Goal: Task Accomplishment & Management: Manage account settings

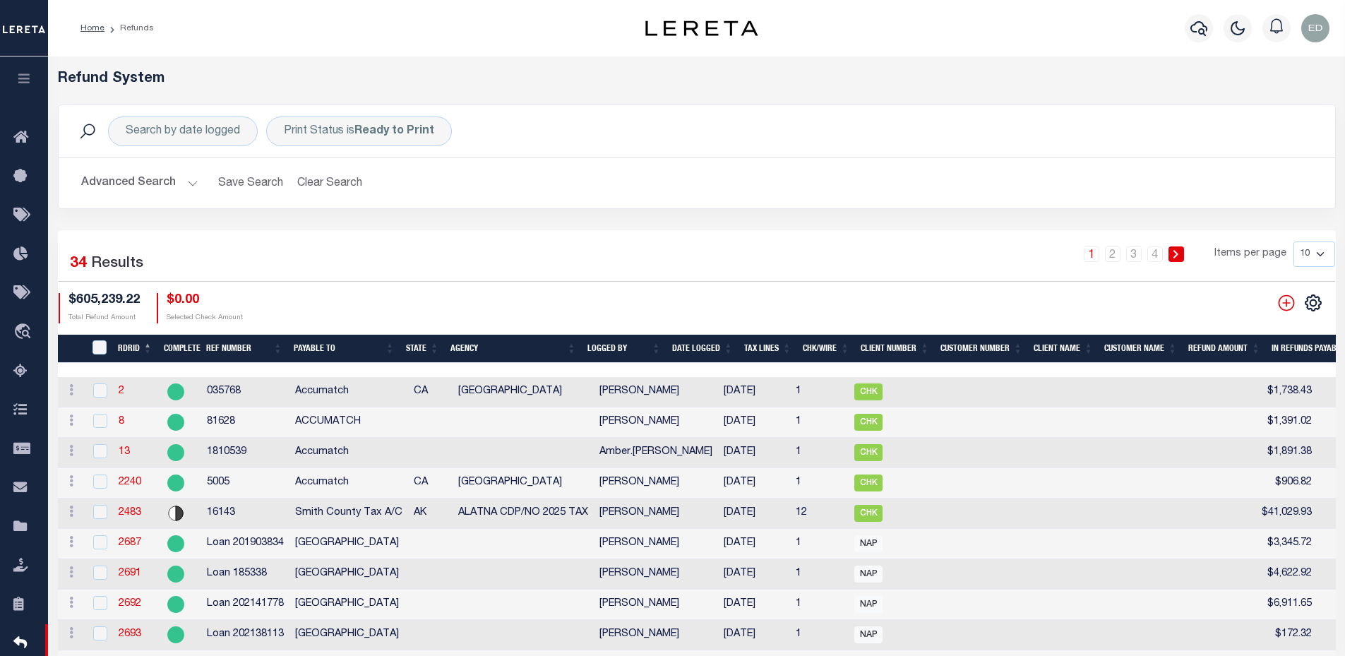
click at [590, 244] on div "1 2 3 4 Items per page 10 25 50 100" at bounding box center [859, 259] width 952 height 37
click at [203, 19] on div "Home Refunds" at bounding box center [332, 28] width 527 height 30
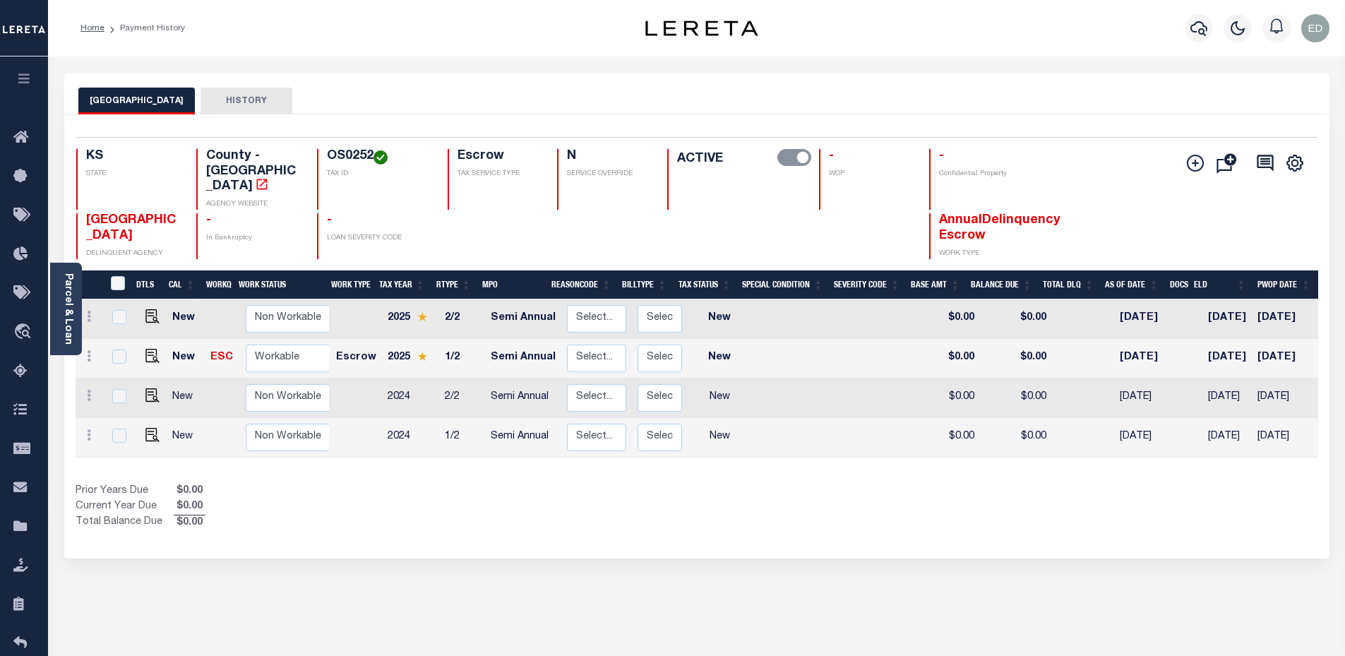
click at [25, 82] on icon "button" at bounding box center [24, 78] width 16 height 13
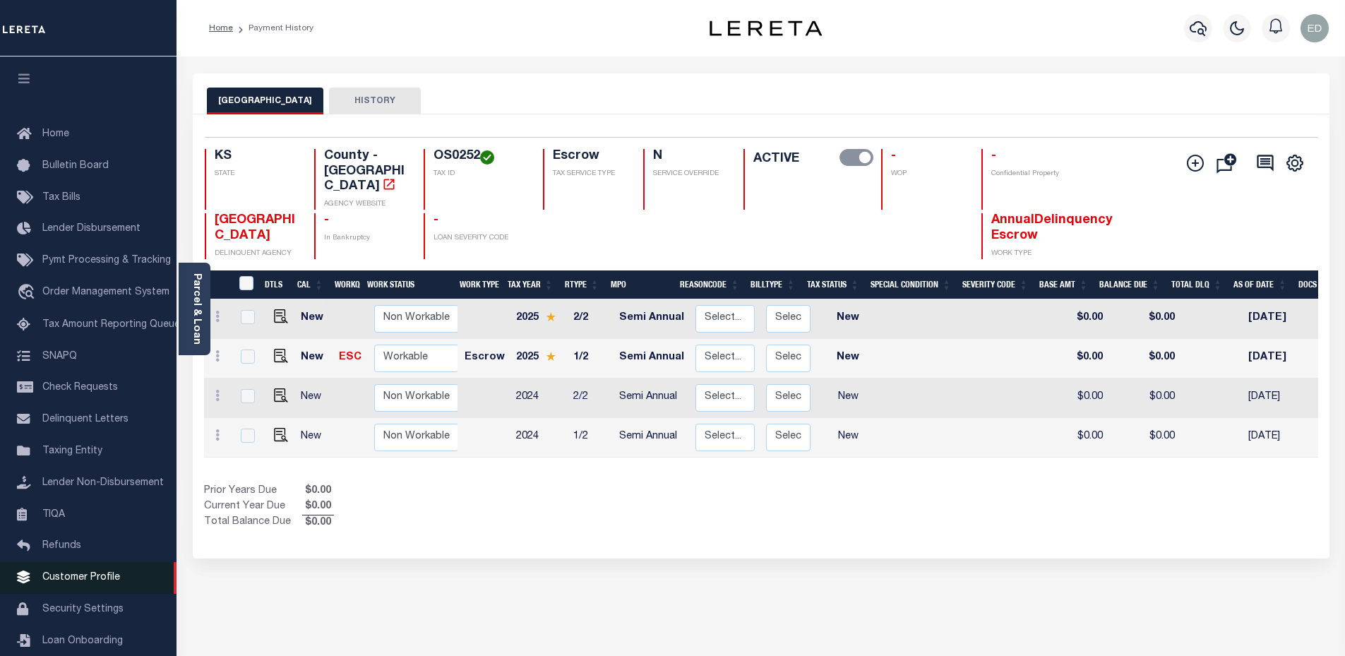
click at [76, 592] on link "Customer Profile" at bounding box center [88, 578] width 176 height 32
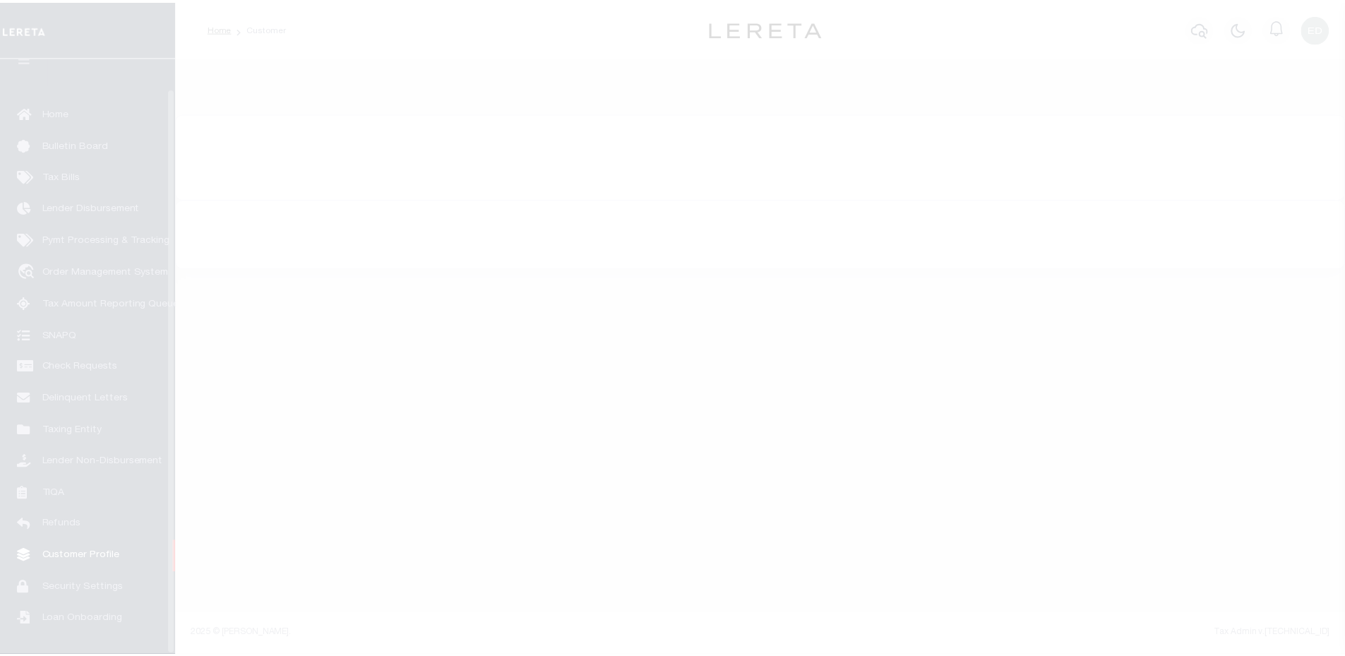
scroll to position [32, 0]
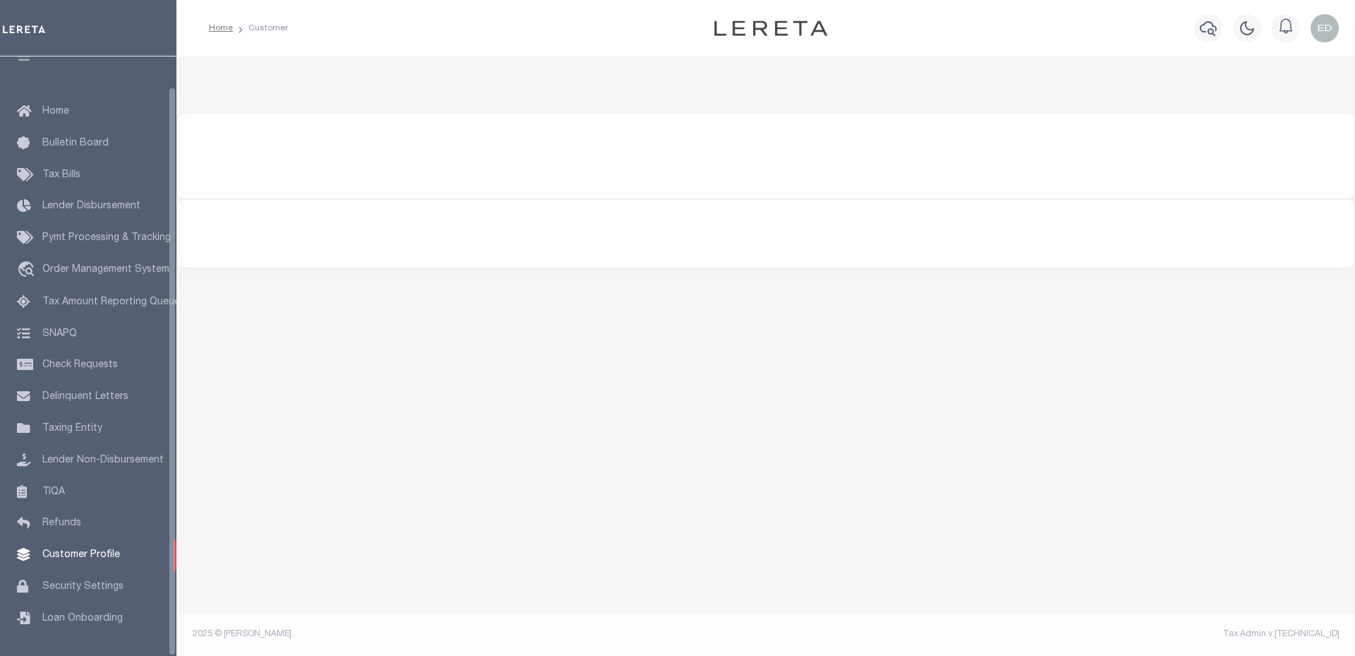
select select "2135"
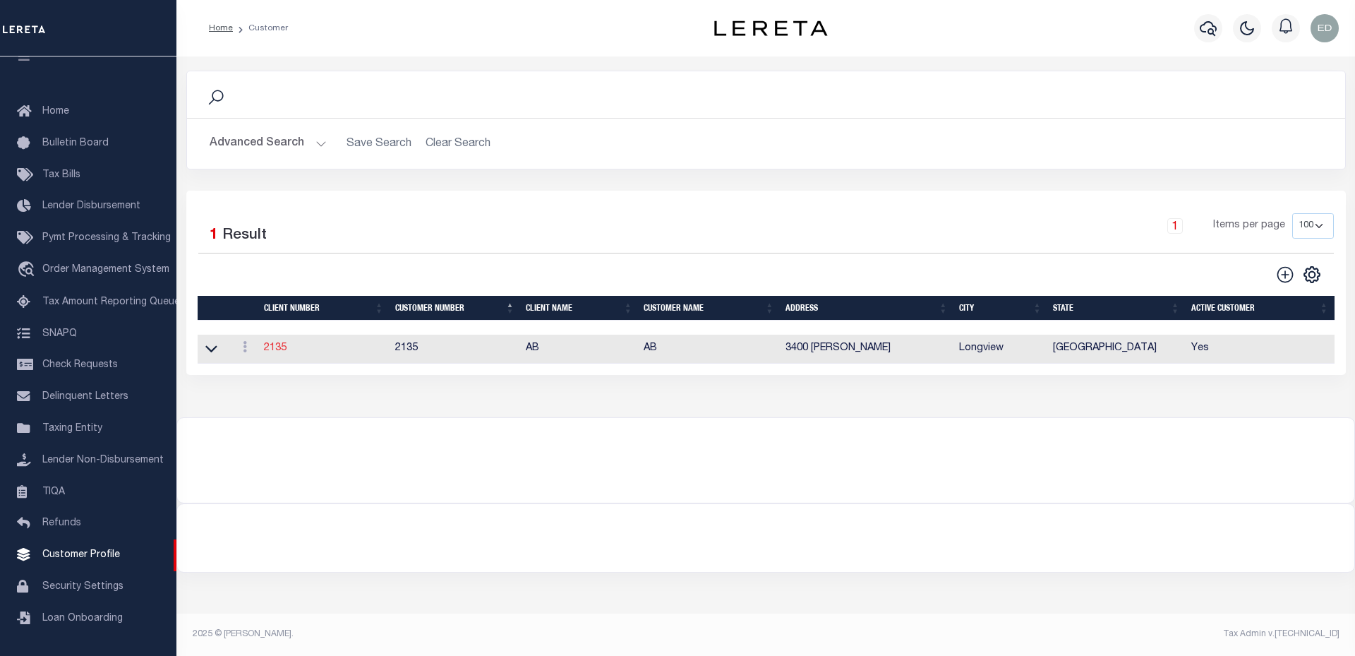
click at [277, 352] on link "2135" at bounding box center [275, 348] width 23 height 10
type input "AB"
type input "2135"
type input "AB"
type input "[PERSON_NAME]"
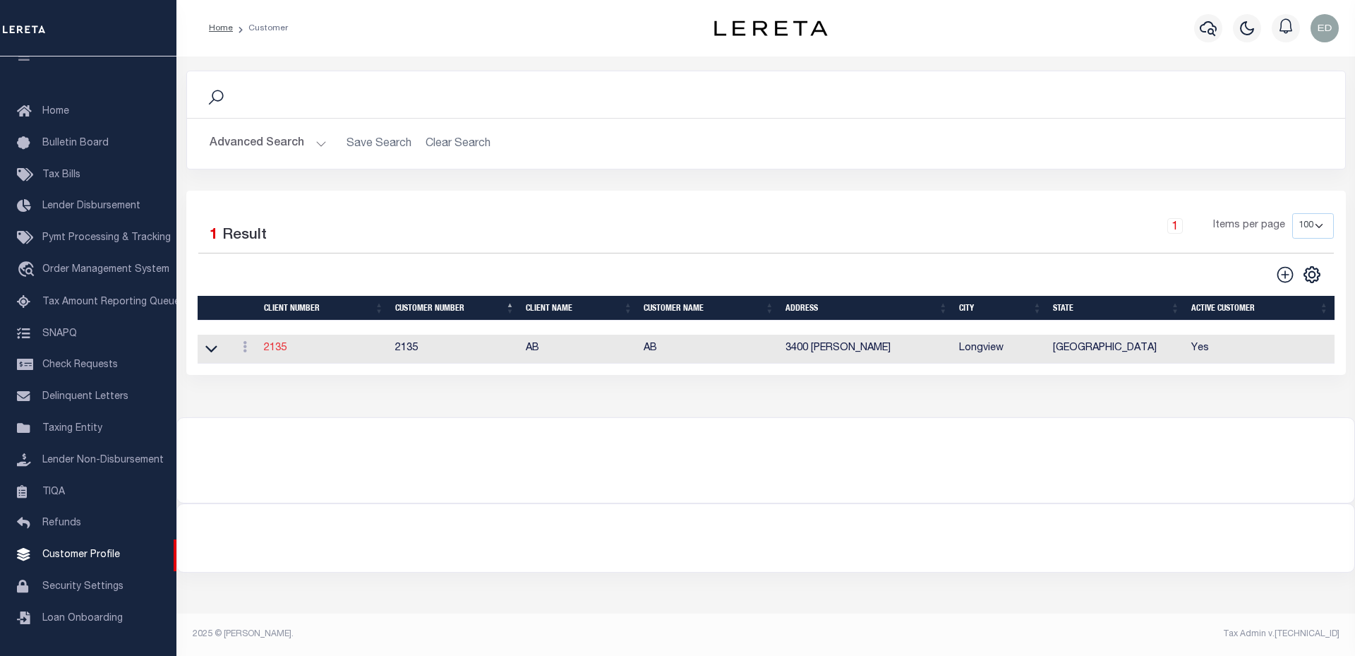
type input "[PERSON_NAME]"
select select "Mixed Portfolio"
type input "[PERSON_NAME]"
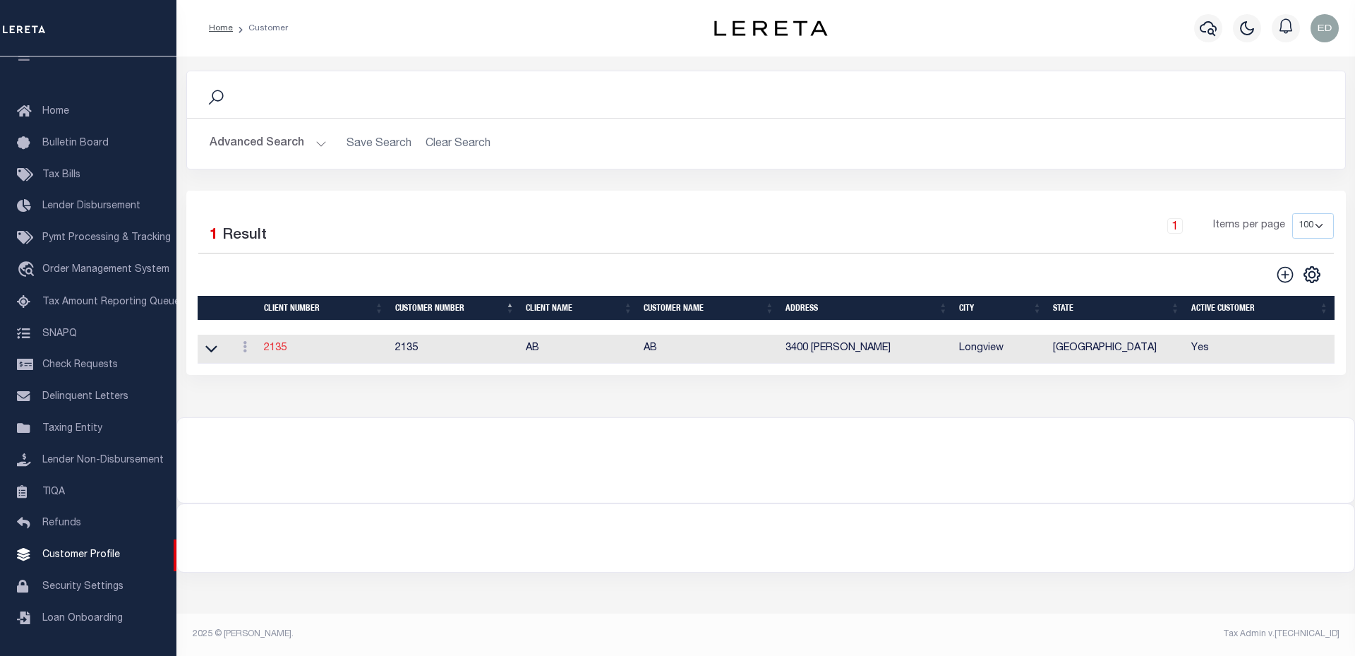
select select "FIS"
checkbox input "true"
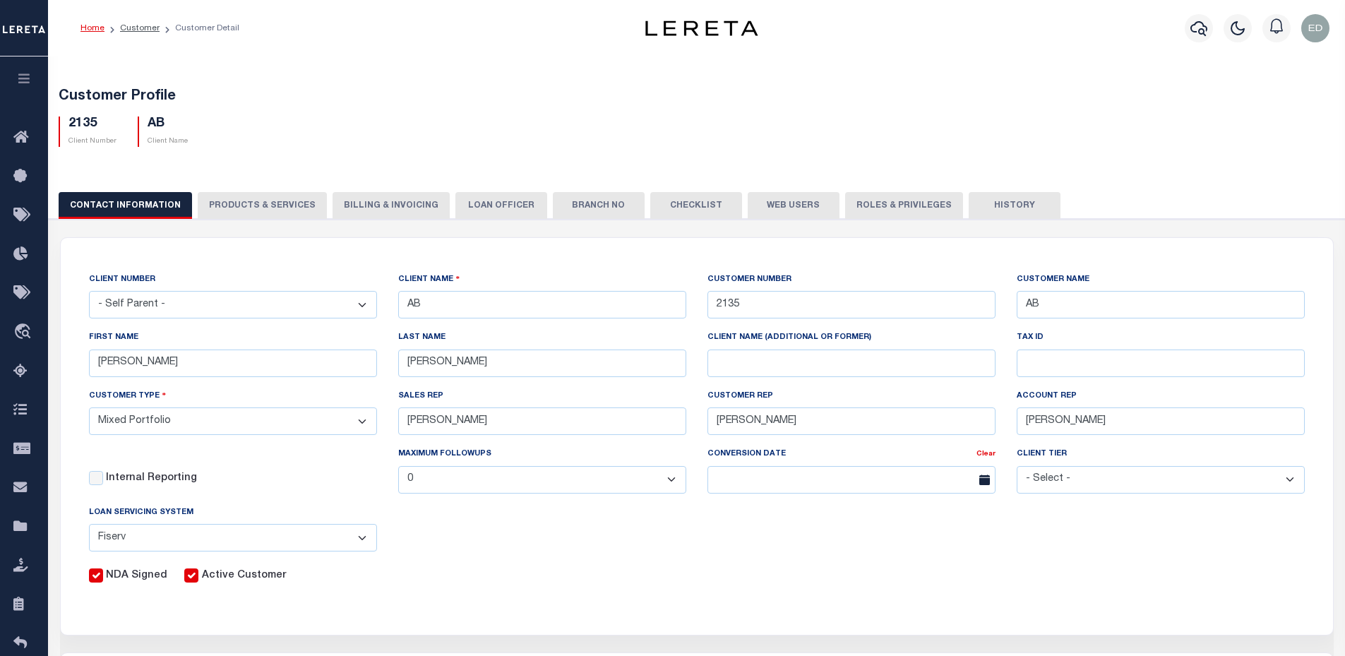
click at [524, 199] on button "LOAN OFFICER" at bounding box center [501, 205] width 92 height 27
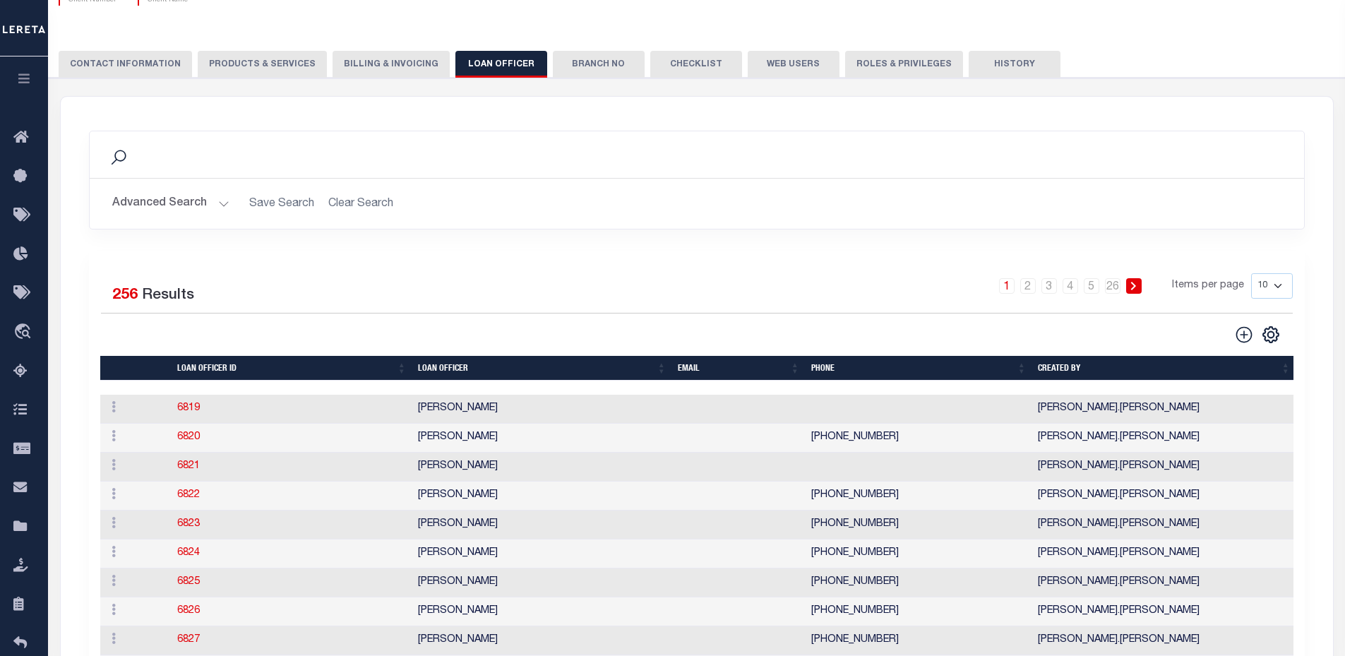
scroll to position [212, 0]
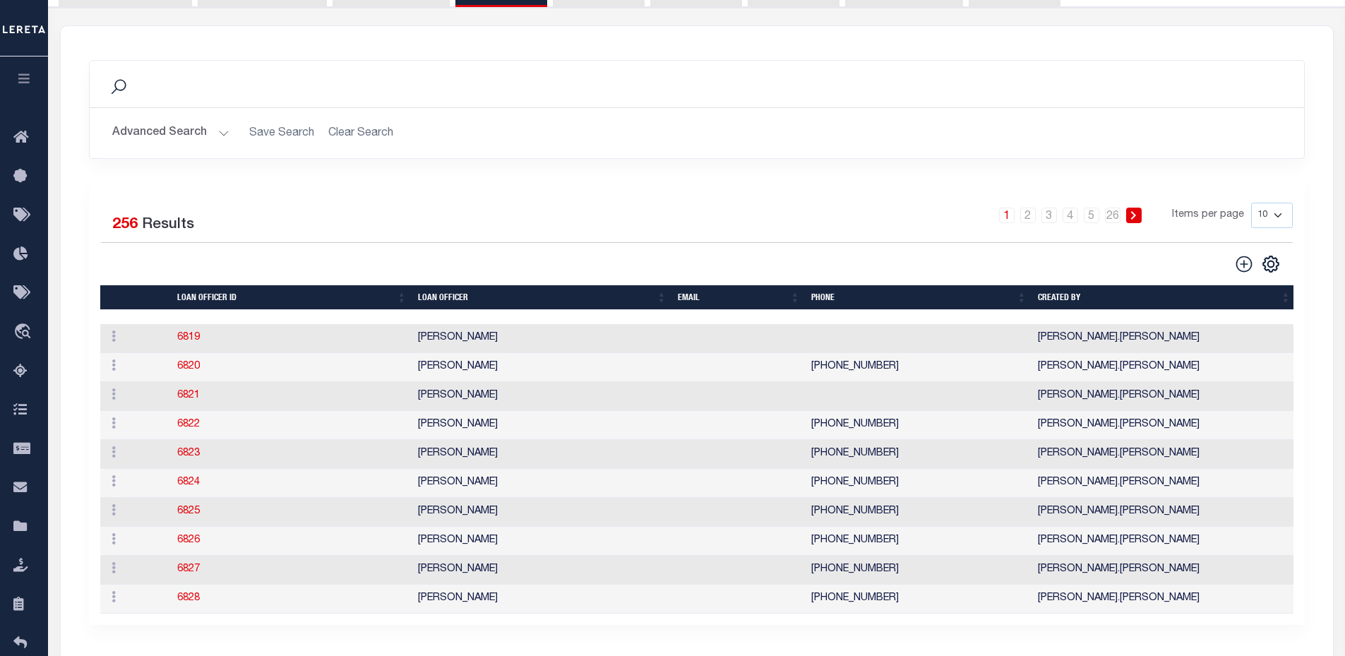
click at [1287, 218] on select "10 25 50 100" at bounding box center [1272, 215] width 42 height 25
select select "100"
click at [1251, 203] on select "10 25 50 100" at bounding box center [1272, 215] width 42 height 25
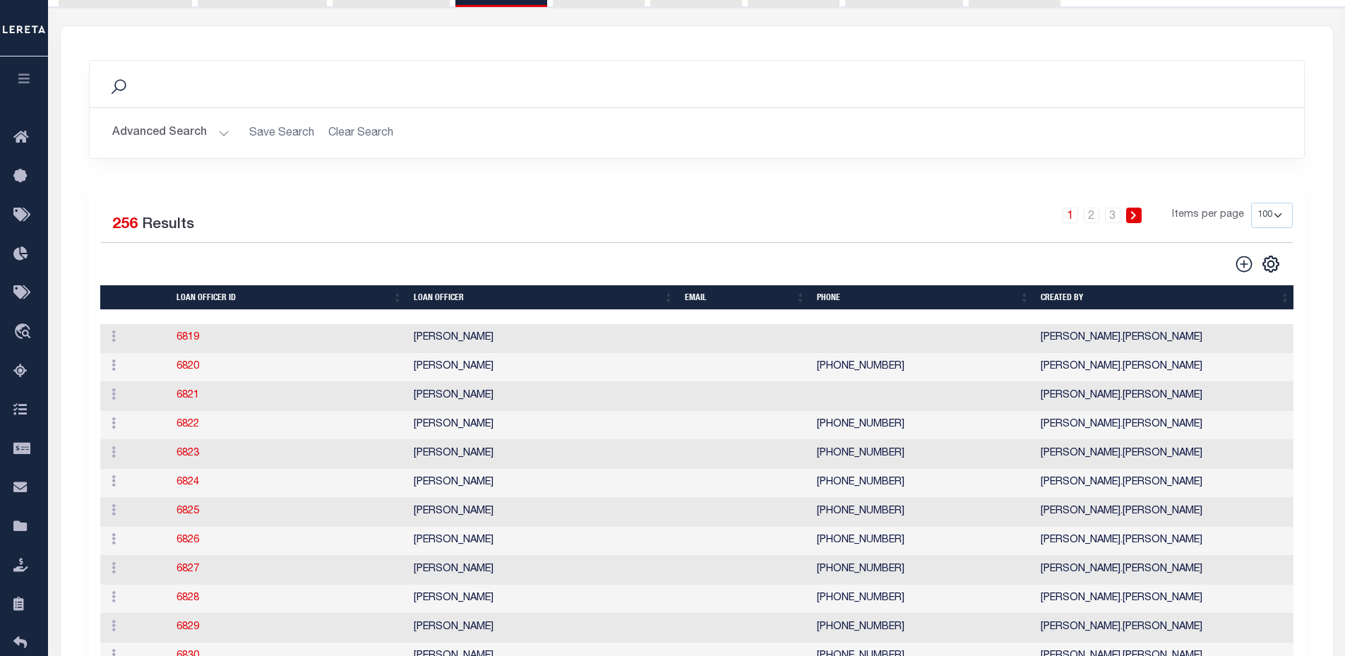
click at [499, 298] on th "LOAN OFFICER" at bounding box center [543, 297] width 271 height 25
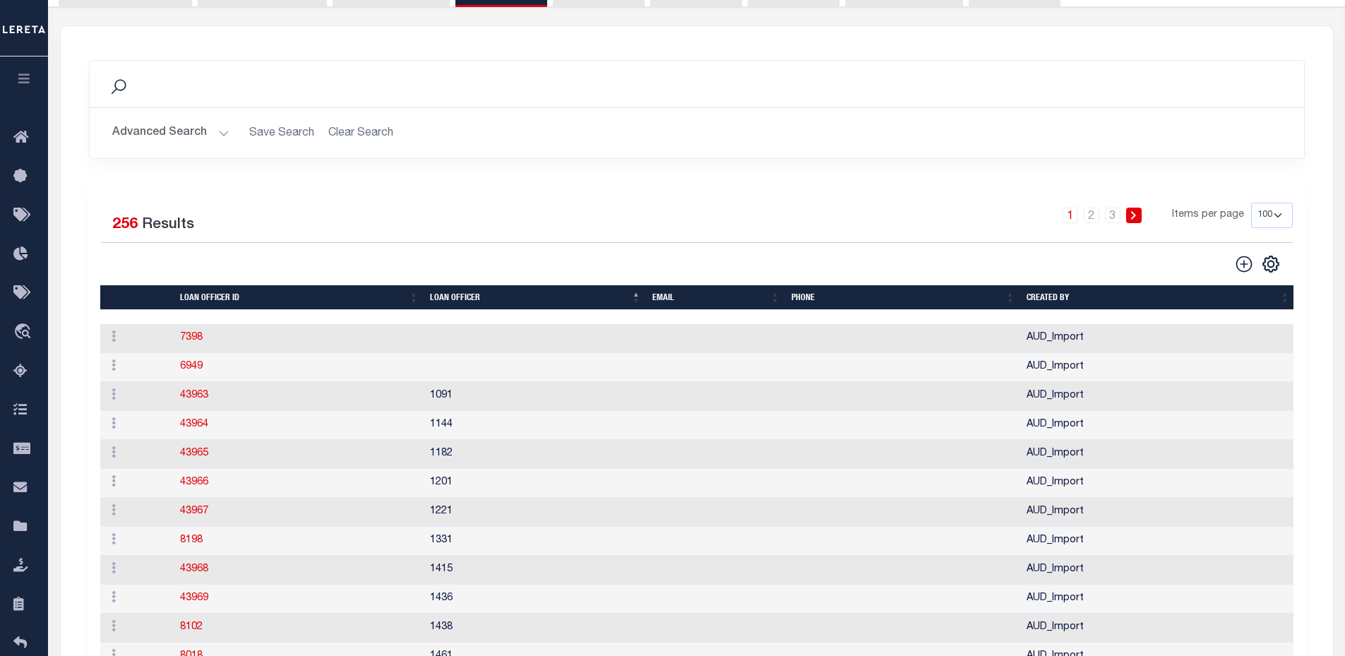
scroll to position [0, 0]
